Goal: Check status: Check status

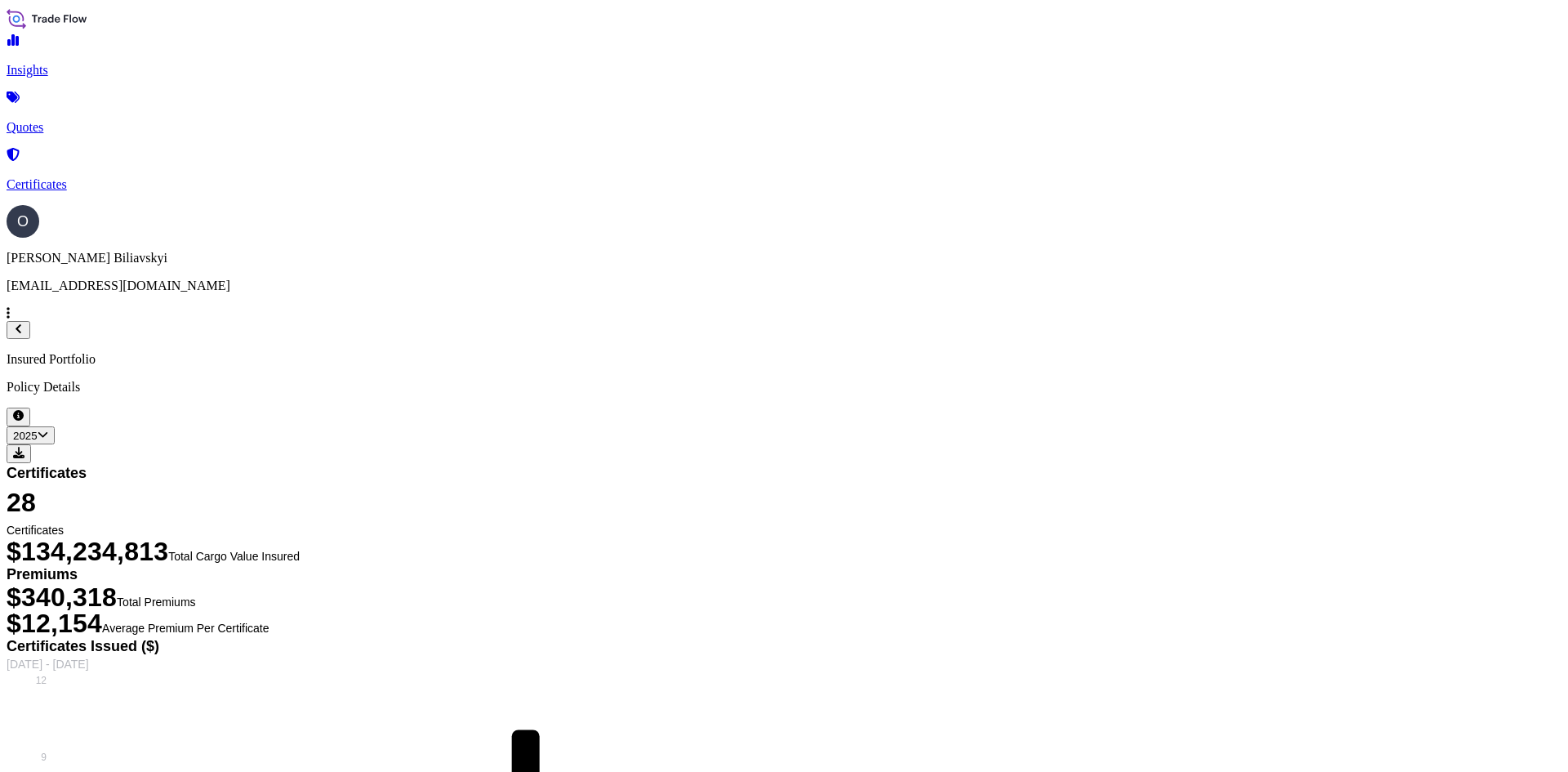
select select "2025"
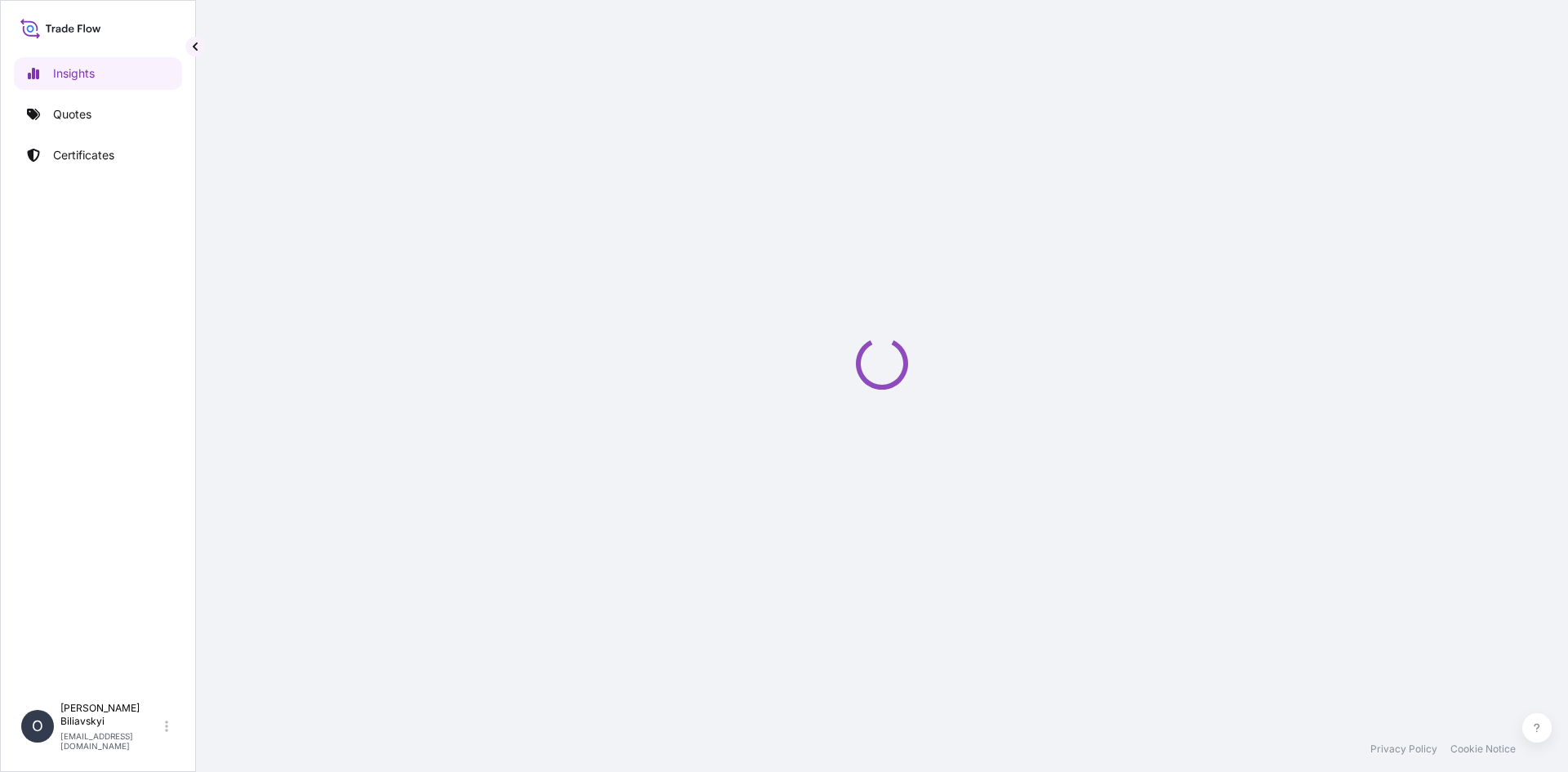
select select "2025"
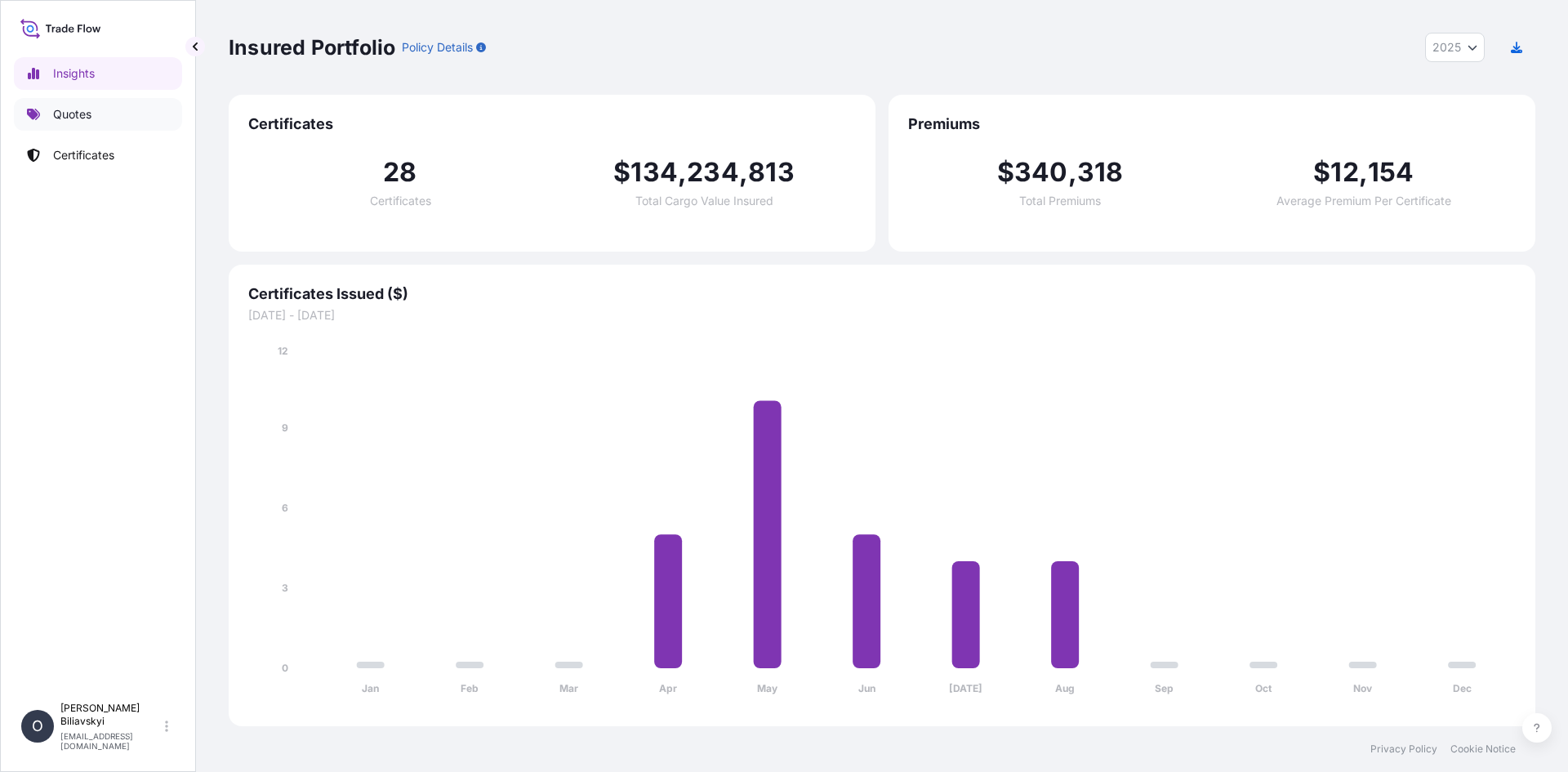
click at [77, 125] on link "Quotes" at bounding box center [98, 114] width 168 height 33
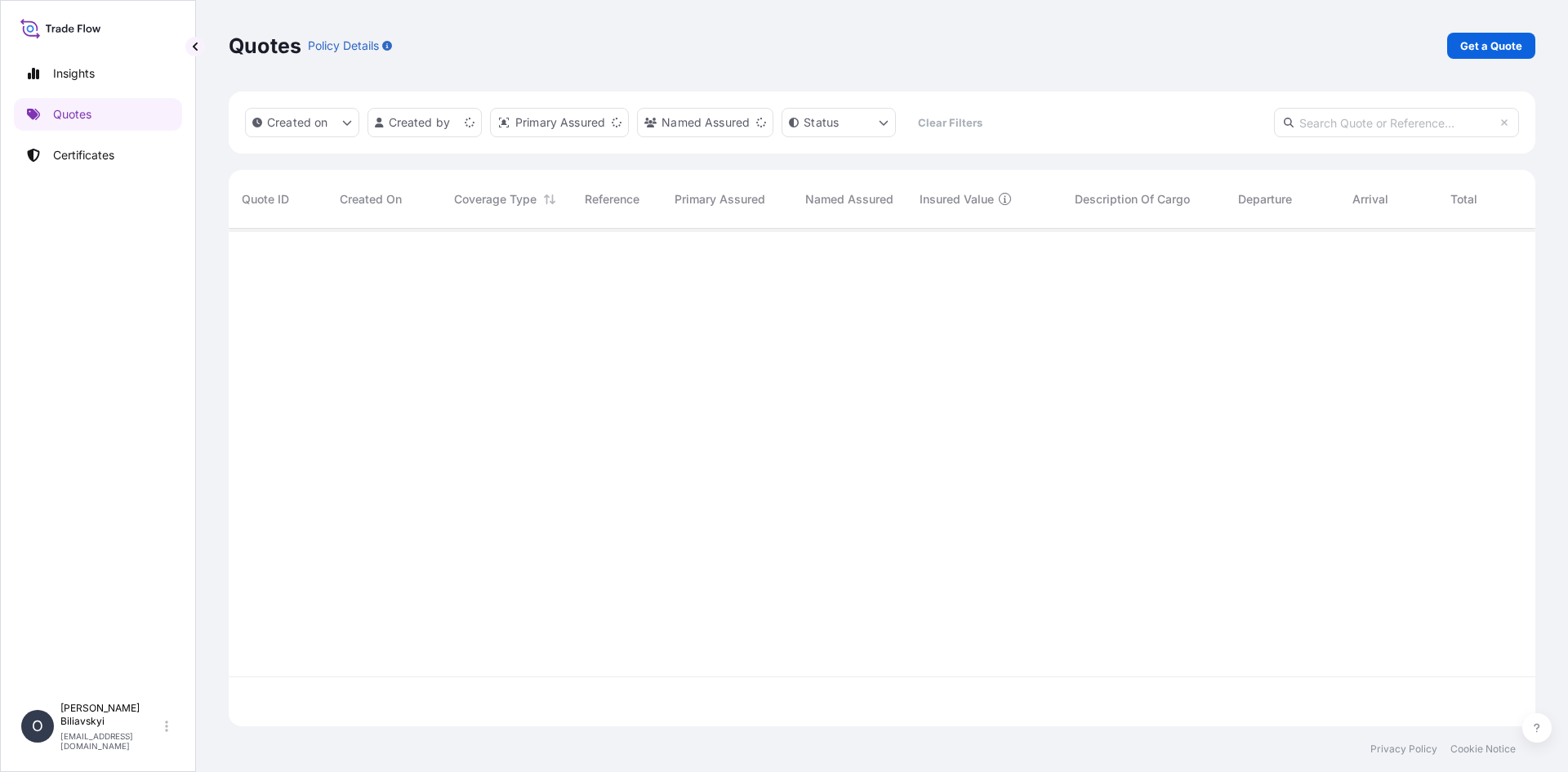
scroll to position [494, 1294]
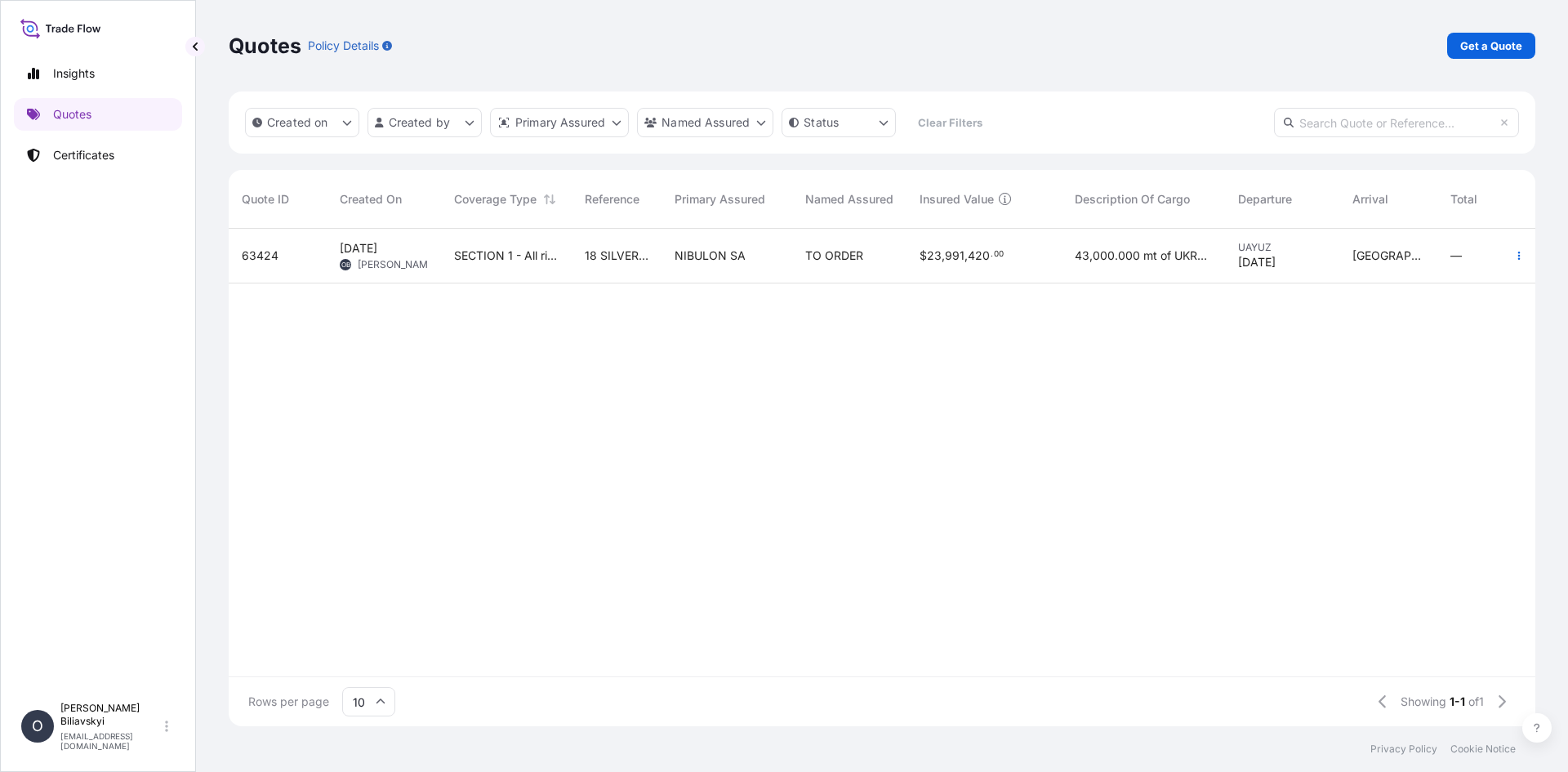
click at [619, 270] on div "18 SILVER [DEMOGRAPHIC_DATA] 24/062" at bounding box center [617, 255] width 90 height 54
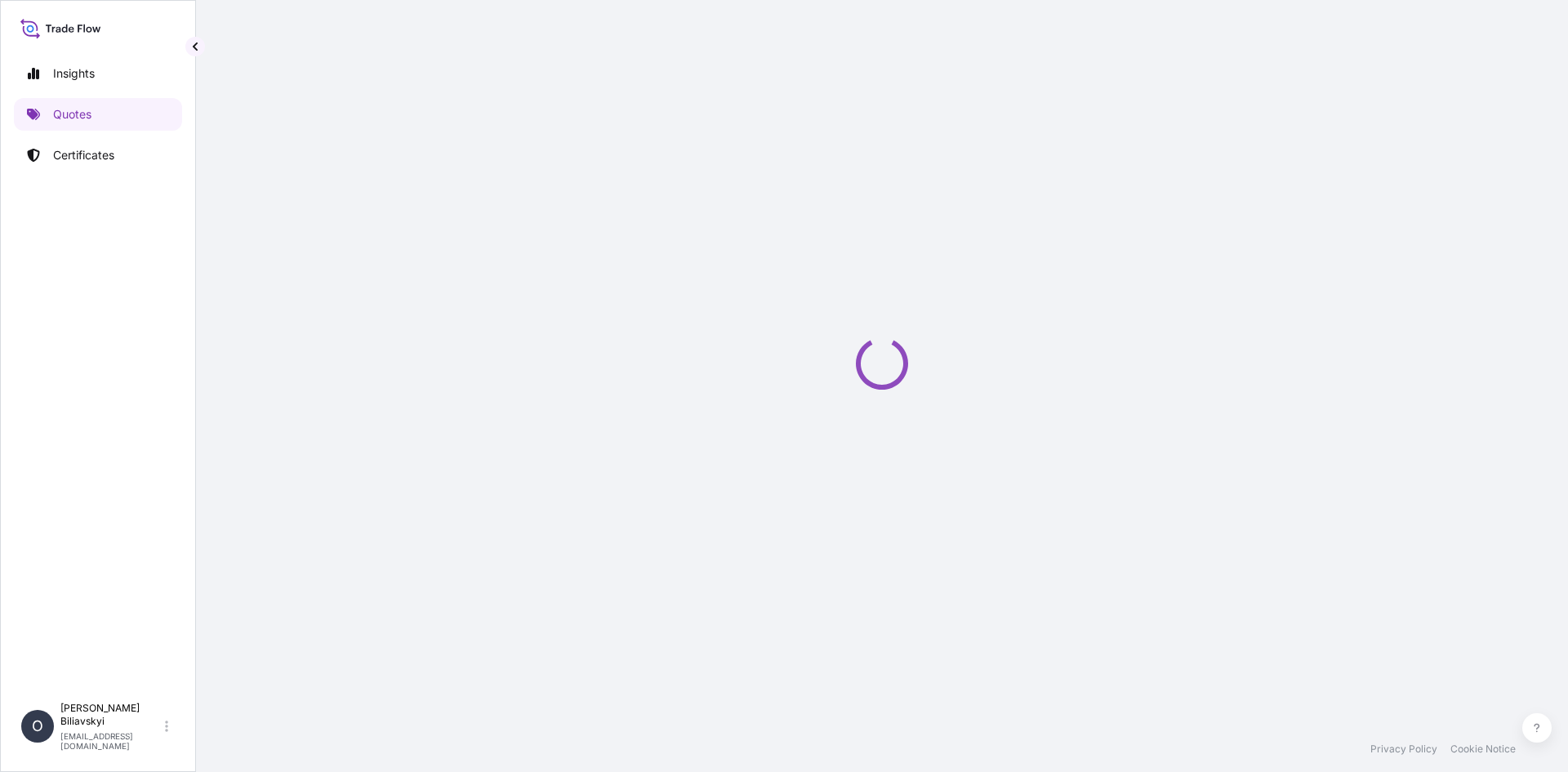
select select "Water"
select select "31538"
